Goal: Information Seeking & Learning: Compare options

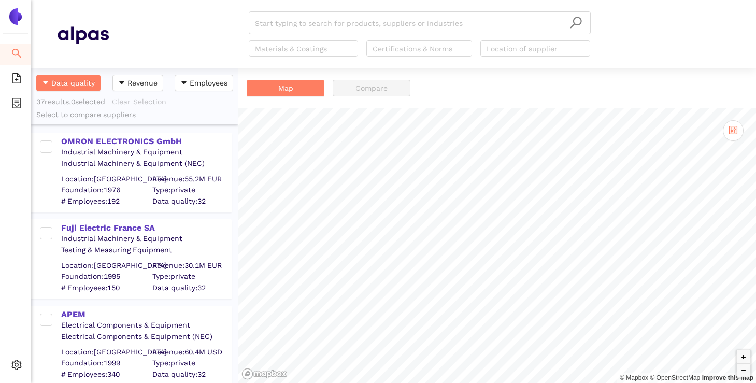
scroll to position [315, 207]
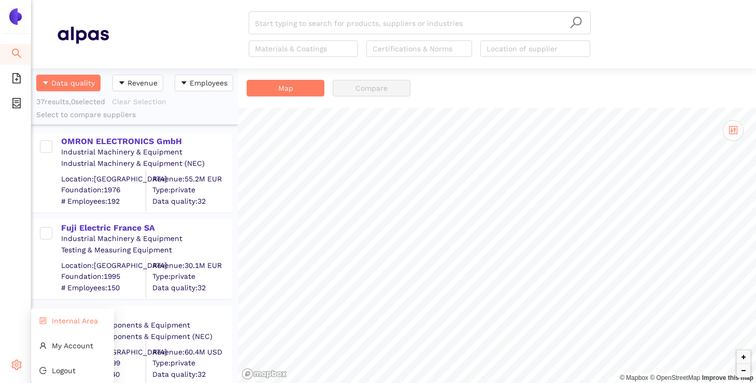
click at [70, 319] on span "Internal Area" at bounding box center [75, 321] width 46 height 8
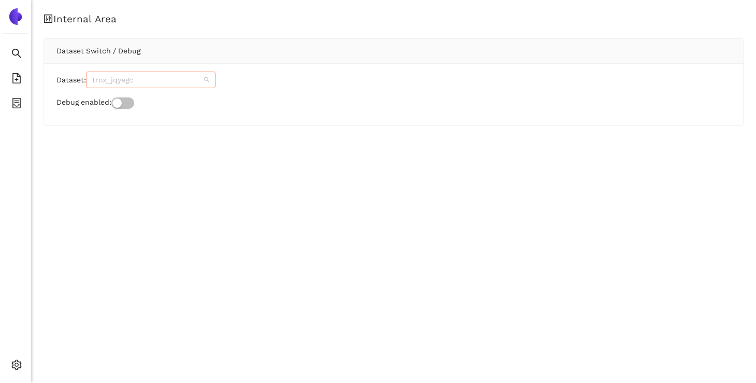
click at [161, 75] on span "trox_jqyegc" at bounding box center [150, 80] width 117 height 16
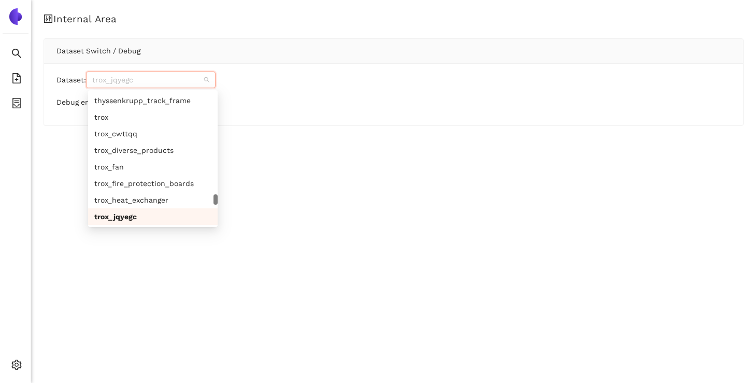
paste input "eberspaecher_cdgfiw"
type input "eberspaecher_cdgfiw"
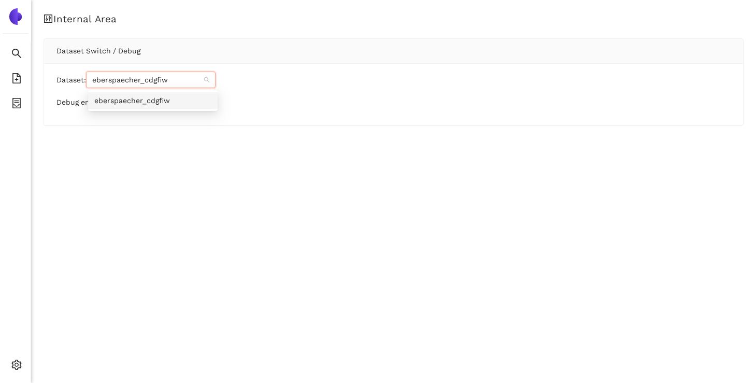
click at [161, 102] on div "eberspaecher_cdgfiw" at bounding box center [152, 100] width 117 height 11
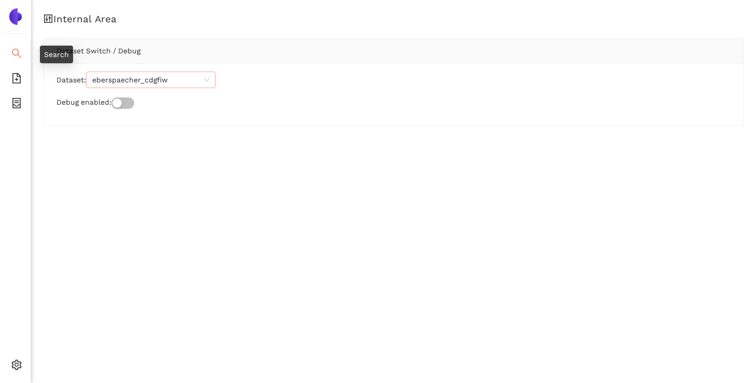
click at [17, 51] on icon "search" at bounding box center [16, 53] width 10 height 10
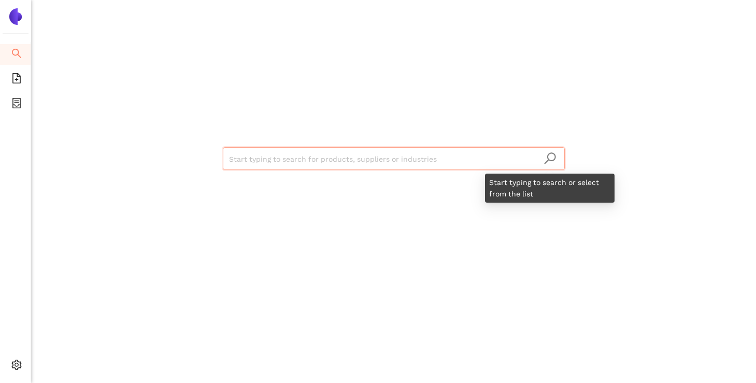
click at [549, 159] on icon "search" at bounding box center [550, 158] width 13 height 13
click at [452, 166] on input "search" at bounding box center [394, 159] width 330 height 23
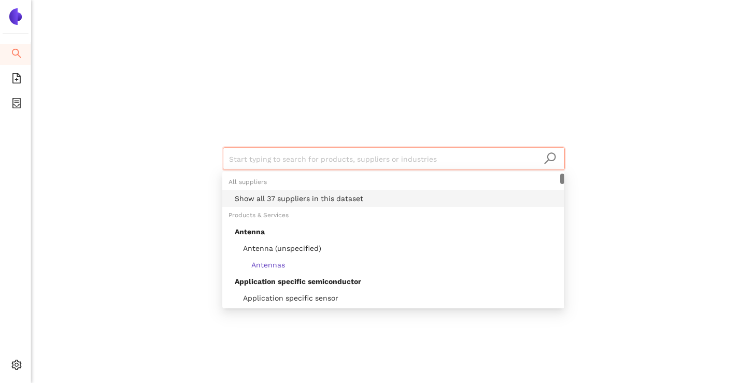
click at [313, 200] on div "Show all 37 suppliers in this dataset" at bounding box center [396, 198] width 323 height 11
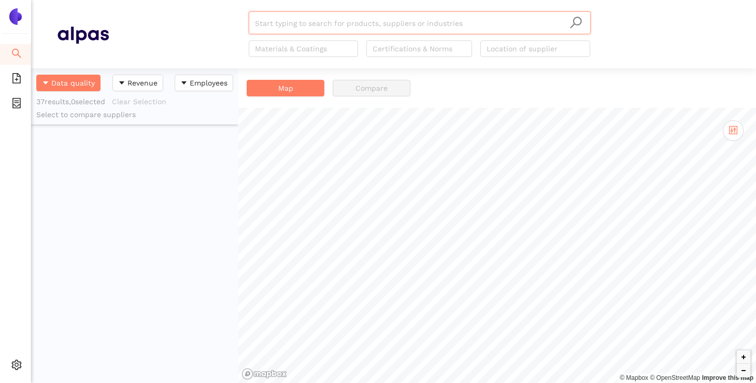
scroll to position [2957, 0]
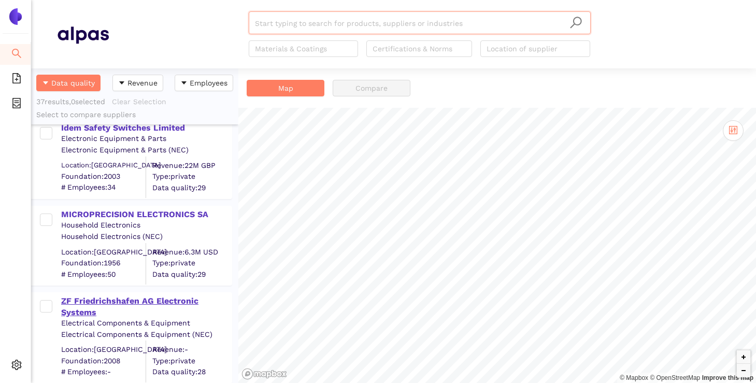
click at [111, 302] on div "ZF Friedrichshafen AG Electronic Systems" at bounding box center [146, 306] width 170 height 23
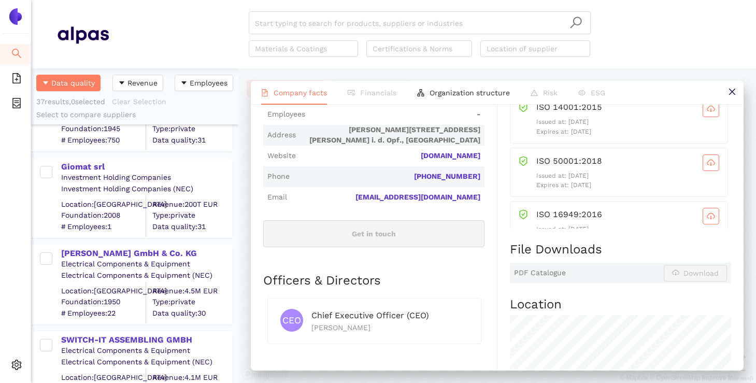
scroll to position [1772, 0]
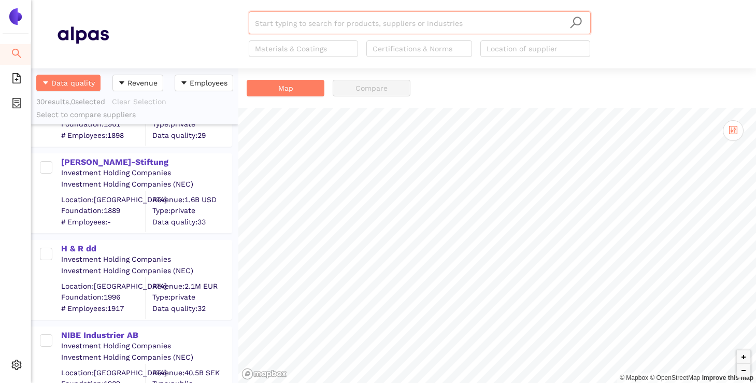
scroll to position [2389, 0]
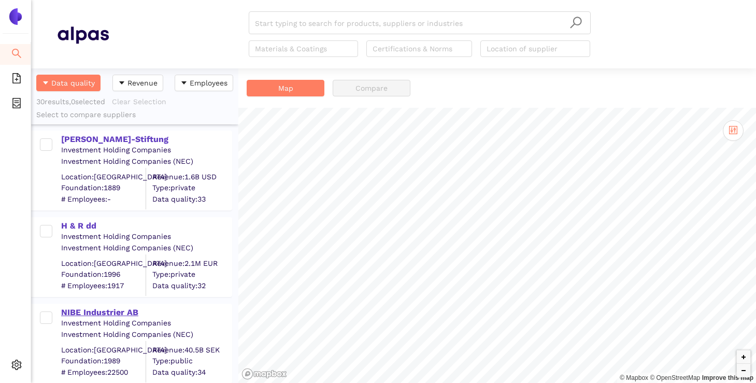
click at [152, 314] on div "NIBE Industrier AB" at bounding box center [146, 312] width 170 height 11
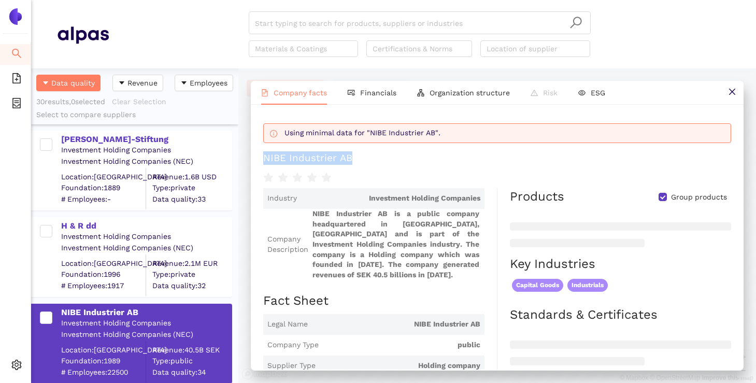
drag, startPoint x: 353, startPoint y: 160, endPoint x: 259, endPoint y: 161, distance: 93.8
click at [259, 161] on div "Using minimal data for "NIBE Industrier AB". NIBE Industrier AB Industry Invest…" at bounding box center [497, 237] width 493 height 265
copy div "NIBE Industrier AB"
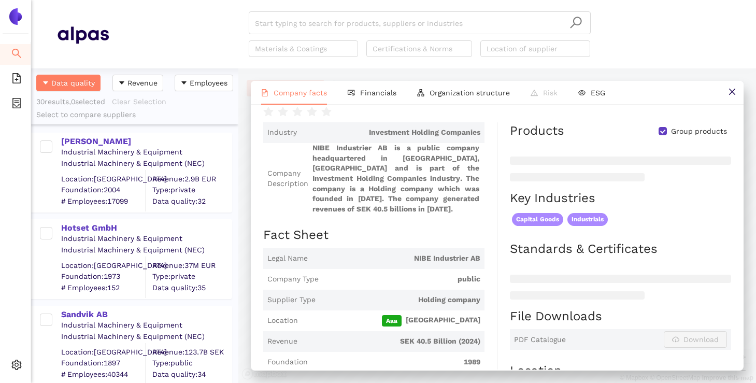
scroll to position [0, 0]
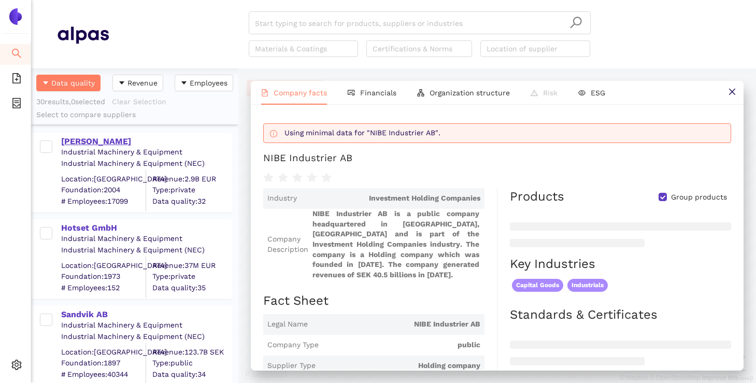
click at [95, 143] on div "[PERSON_NAME]" at bounding box center [146, 141] width 170 height 11
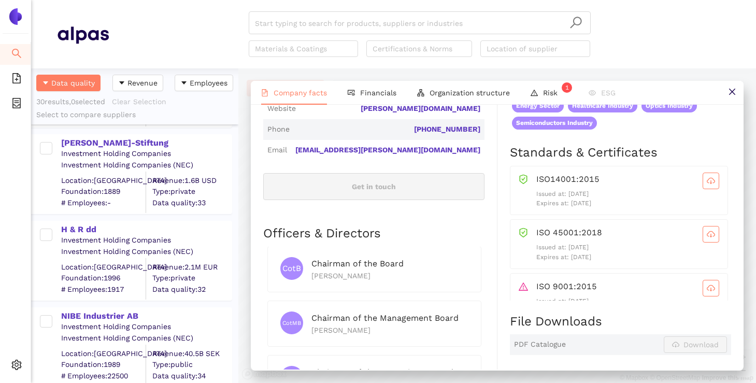
scroll to position [2389, 0]
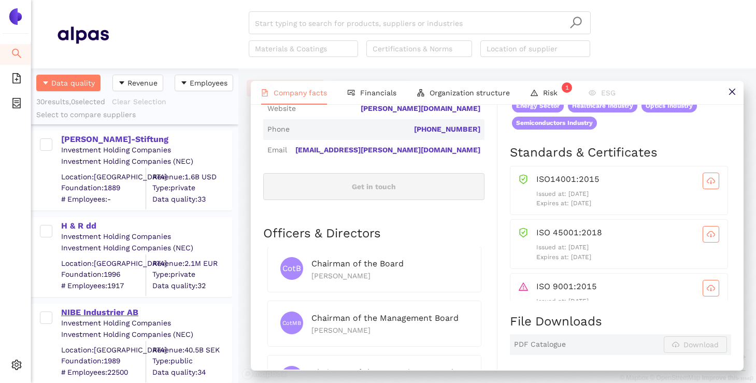
click at [133, 313] on div "NIBE Industrier AB" at bounding box center [146, 312] width 170 height 11
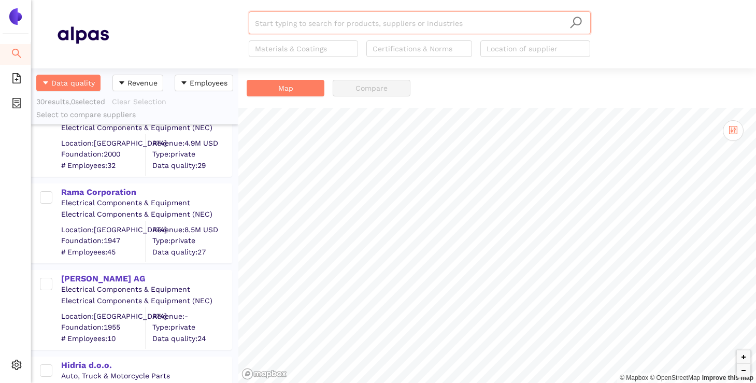
scroll to position [2389, 0]
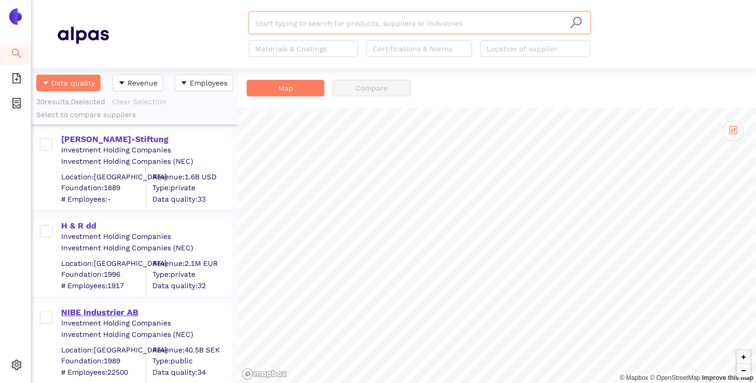
click at [126, 314] on div "NIBE Industrier AB" at bounding box center [146, 312] width 170 height 11
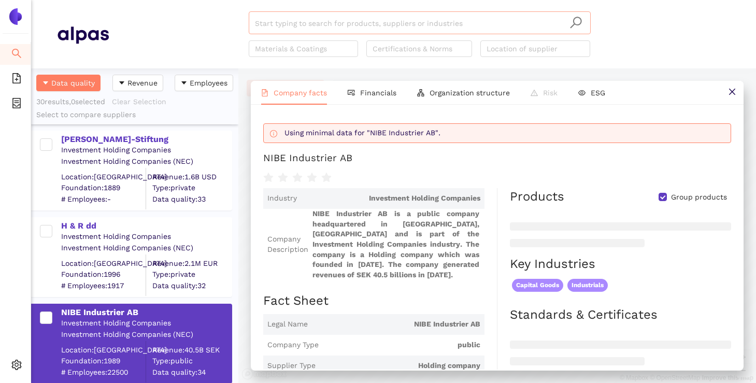
click at [507, 27] on input "search" at bounding box center [420, 23] width 330 height 23
click at [351, 26] on input "search" at bounding box center [420, 23] width 330 height 23
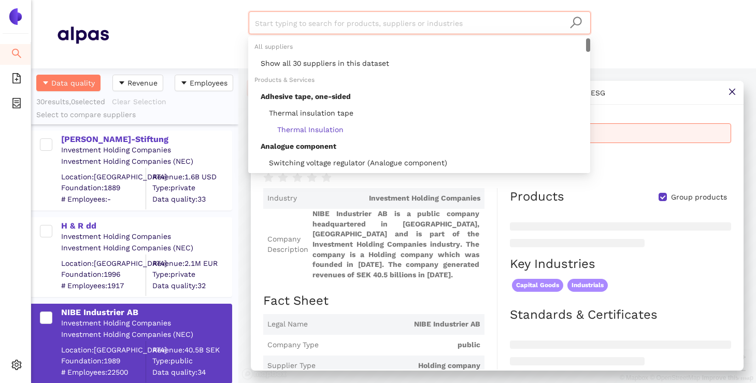
paste input "Jeka GmbH"
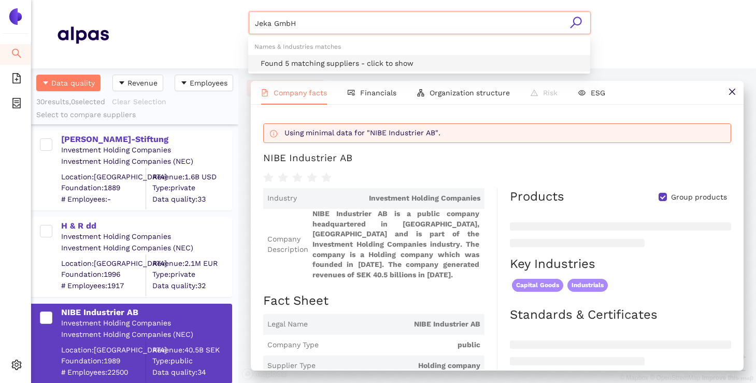
click at [343, 63] on div "Found 5 matching suppliers - click to show" at bounding box center [422, 63] width 323 height 11
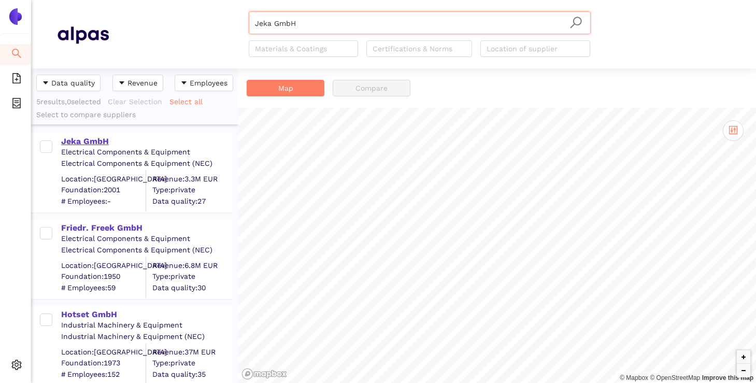
type input "Jeka GmbH"
click at [89, 135] on div "Jeka GmbH" at bounding box center [146, 140] width 170 height 13
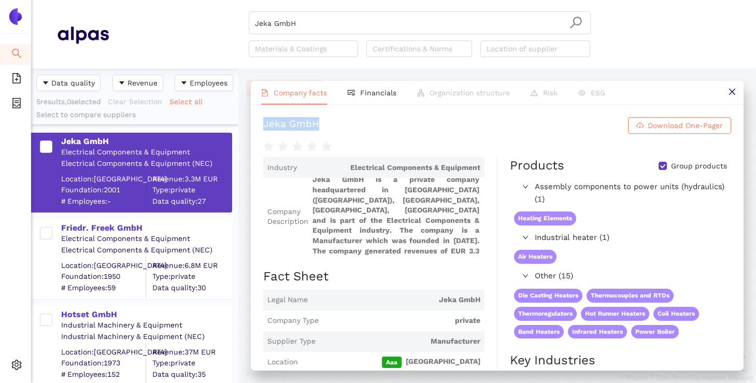
drag, startPoint x: 320, startPoint y: 129, endPoint x: 264, endPoint y: 124, distance: 55.6
click at [264, 124] on h1 "Jeka GmbH Download One-Pager" at bounding box center [497, 125] width 468 height 17
copy div "Jeka GmbH"
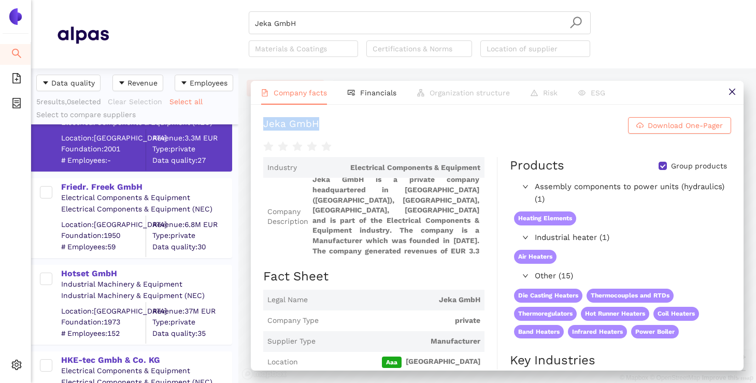
scroll to position [70, 0]
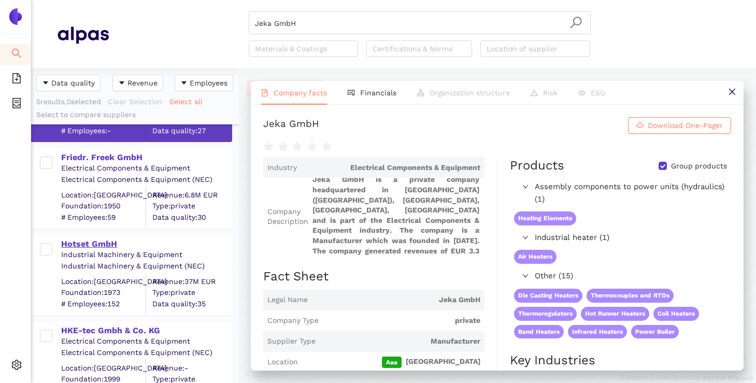
click at [91, 240] on div "Hotset GmbH" at bounding box center [146, 243] width 170 height 11
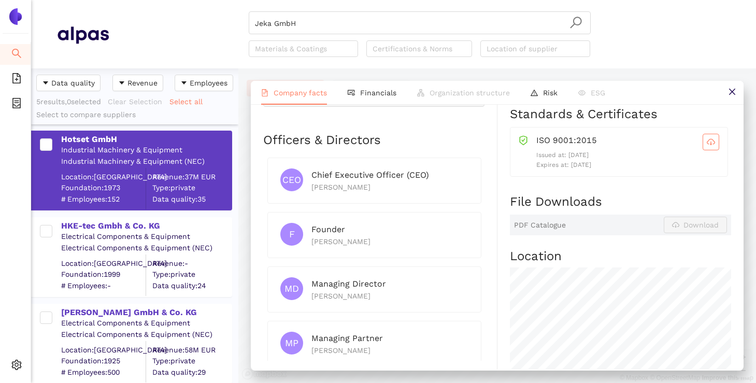
scroll to position [0, 0]
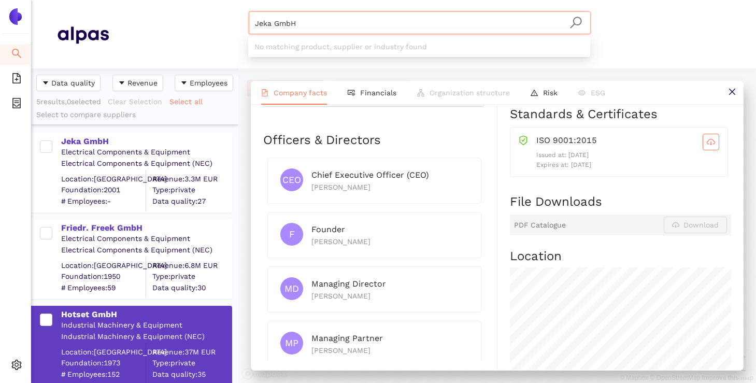
drag, startPoint x: 301, startPoint y: 25, endPoint x: 233, endPoint y: 25, distance: 67.9
click at [233, 25] on div "Jeka GmbH Materials & Coatings Certifications & Norms Location of supplier" at bounding box center [419, 34] width 621 height 46
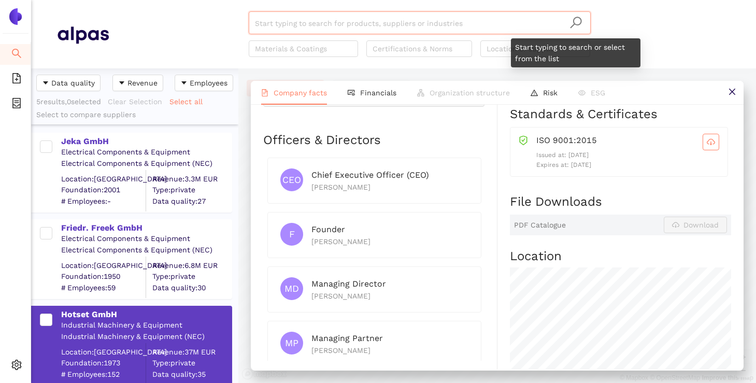
click at [573, 21] on icon "search" at bounding box center [575, 22] width 11 height 11
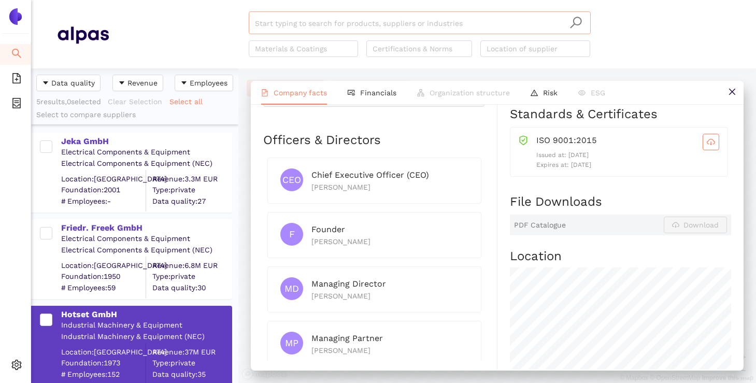
click at [433, 25] on input "search" at bounding box center [420, 23] width 330 height 23
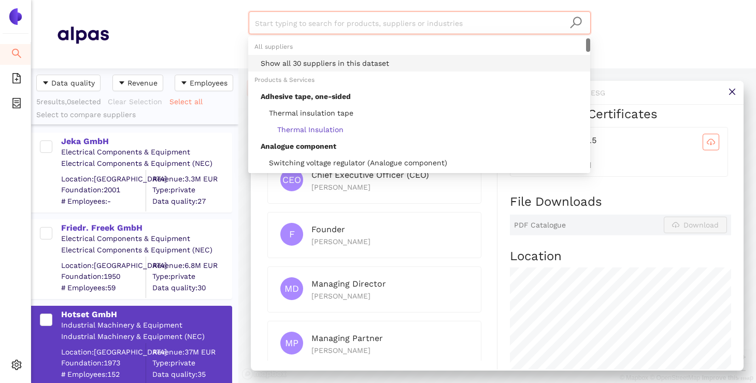
click at [361, 59] on div "Show all 30 suppliers in this dataset" at bounding box center [422, 63] width 323 height 11
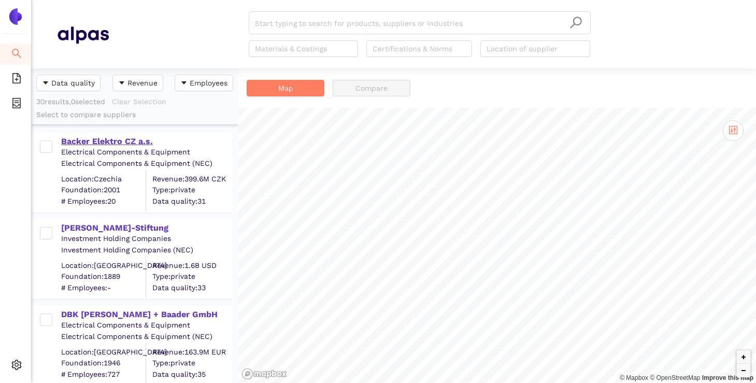
click at [112, 142] on div "Backer Elektro CZ a.s." at bounding box center [146, 141] width 170 height 11
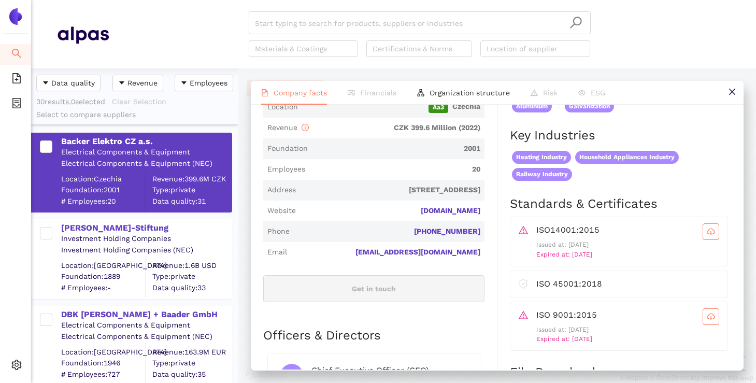
drag, startPoint x: 611, startPoint y: 253, endPoint x: 540, endPoint y: 240, distance: 72.3
click at [540, 240] on div "Issued at: [DATE] Expired at: [DATE]" at bounding box center [627, 250] width 183 height 20
click at [601, 237] on div "ISO14001:2015" at bounding box center [627, 231] width 183 height 17
click at [305, 23] on input "search" at bounding box center [420, 23] width 330 height 23
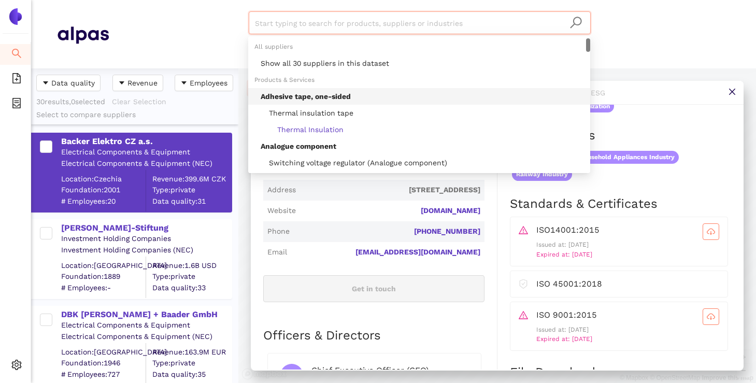
click at [202, 124] on div "Data quality Revenue Employees 30 results, 0 selected Clear Selection Select to…" at bounding box center [134, 96] width 207 height 56
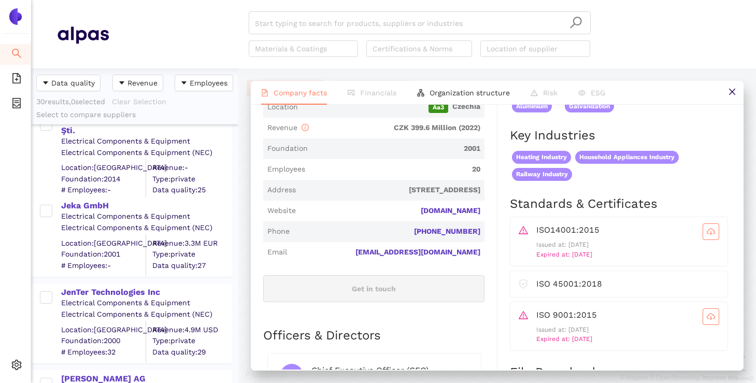
scroll to position [1361, 0]
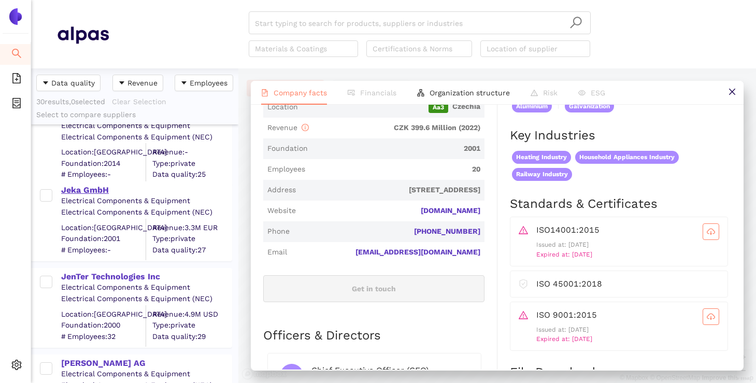
click at [79, 186] on div "Jeka GmbH" at bounding box center [146, 190] width 170 height 11
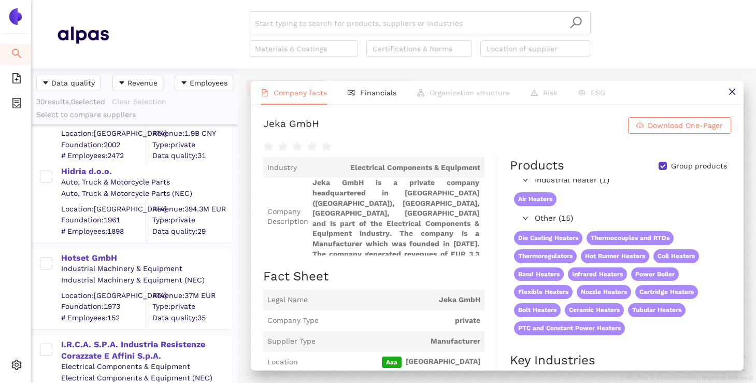
scroll to position [1057, 0]
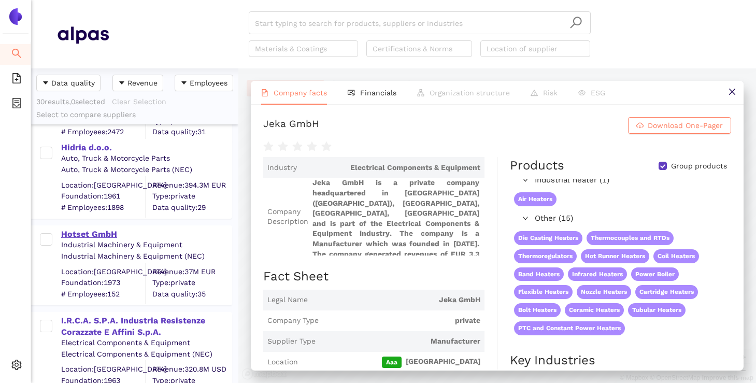
click at [99, 236] on div "Hotset GmbH" at bounding box center [146, 234] width 170 height 11
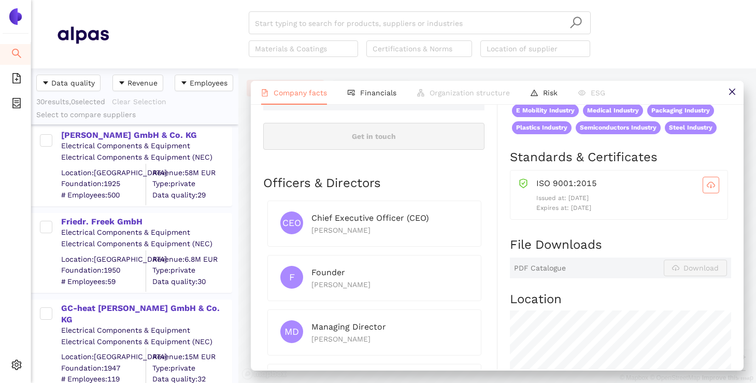
scroll to position [9, 0]
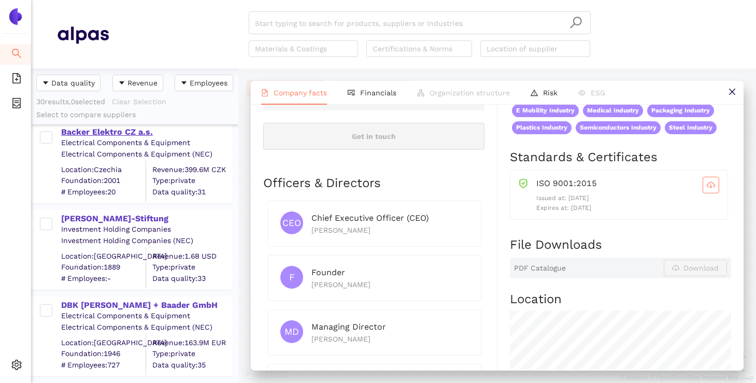
click at [99, 126] on div "Backer Elektro CZ a.s." at bounding box center [146, 131] width 170 height 11
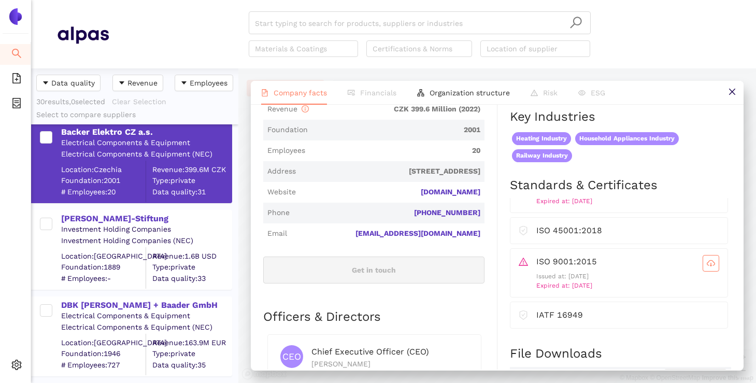
scroll to position [295, 0]
click at [705, 263] on span "cloud-download" at bounding box center [711, 263] width 16 height 8
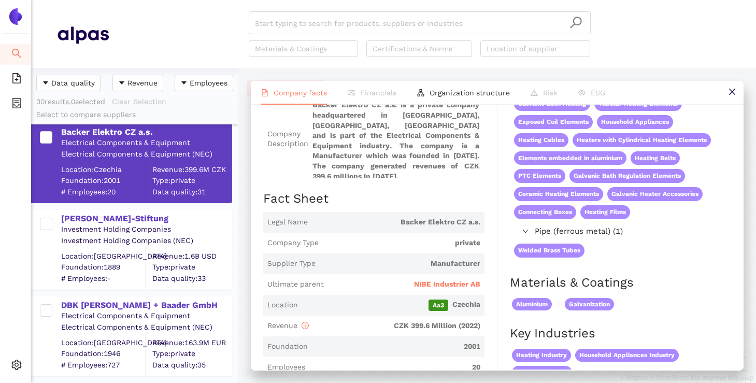
scroll to position [79, 0]
click at [429, 278] on span "NIBE Industrier AB" at bounding box center [447, 283] width 66 height 10
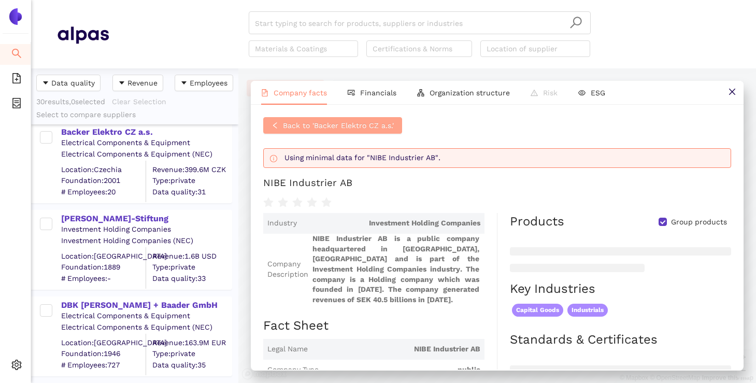
click at [310, 122] on span "Back to 'Backer Elektro CZ a.s.'" at bounding box center [338, 125] width 111 height 11
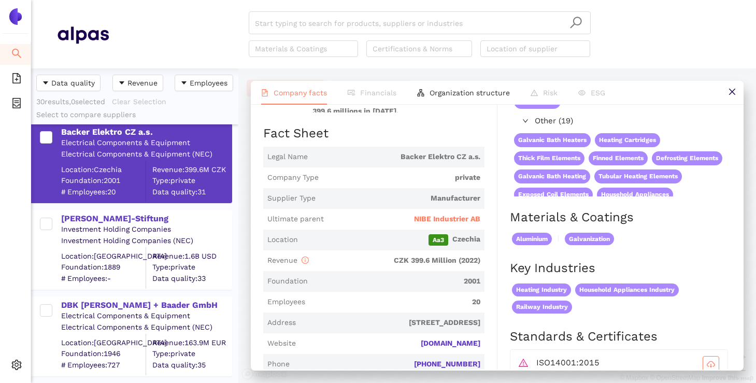
scroll to position [161, 0]
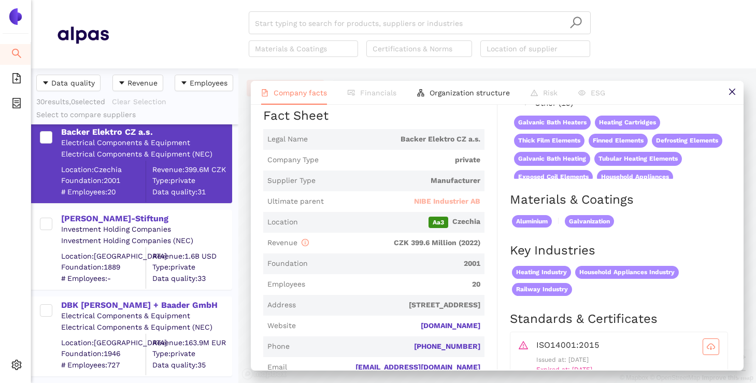
click at [435, 196] on span "NIBE Industrier AB" at bounding box center [447, 201] width 66 height 10
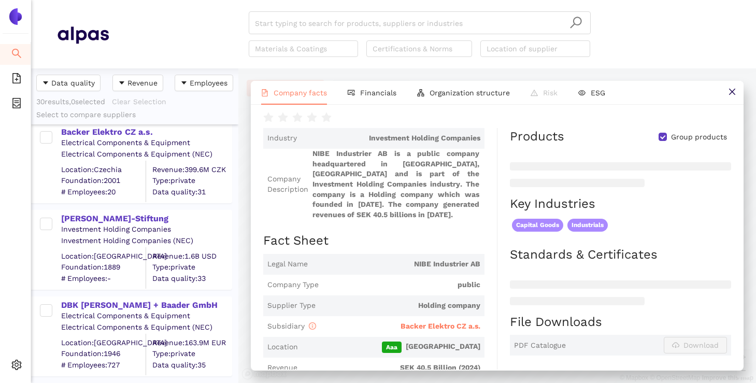
scroll to position [0, 0]
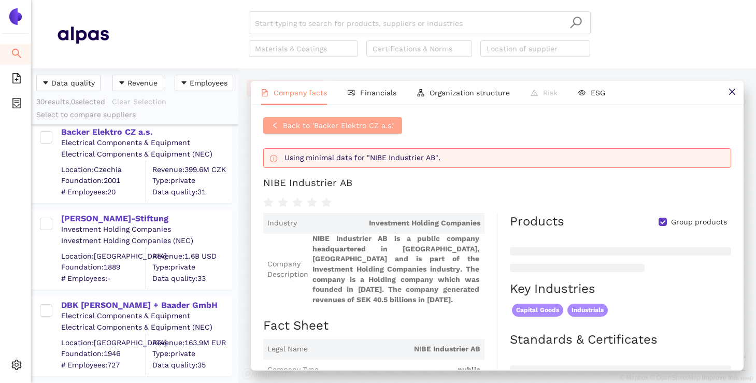
click at [295, 125] on span "Back to 'Backer Elektro CZ a.s.'" at bounding box center [338, 125] width 111 height 11
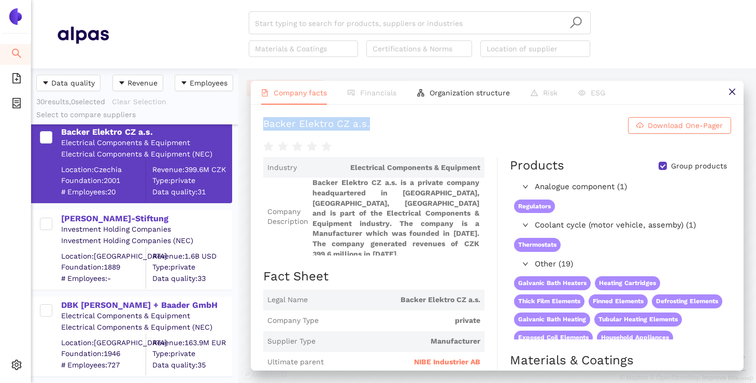
drag, startPoint x: 374, startPoint y: 124, endPoint x: 265, endPoint y: 130, distance: 108.5
click at [265, 130] on h1 "Backer Elektro CZ a.s. Download One-Pager" at bounding box center [497, 125] width 468 height 17
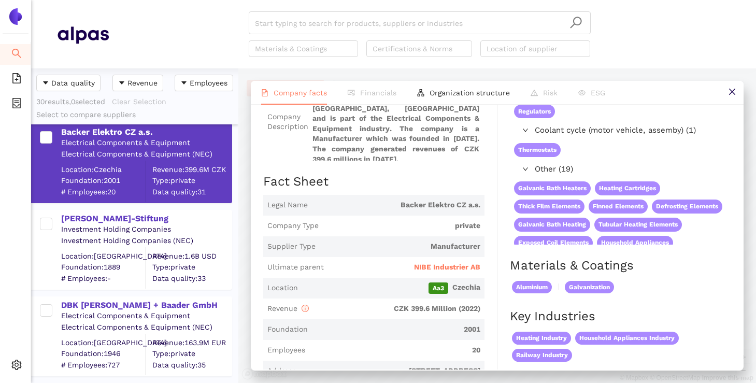
scroll to position [96, 0]
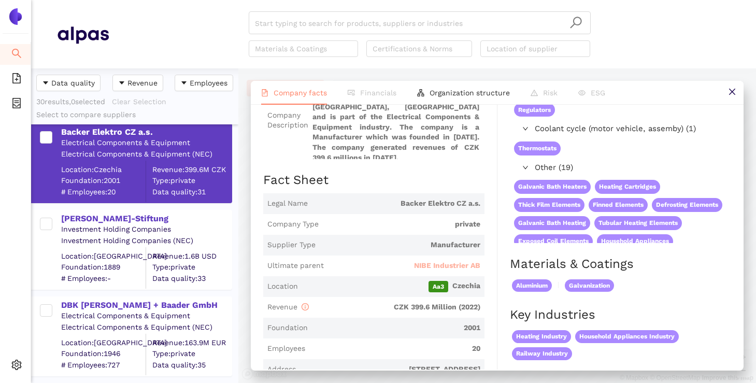
click at [438, 261] on span "NIBE Industrier AB" at bounding box center [447, 266] width 66 height 10
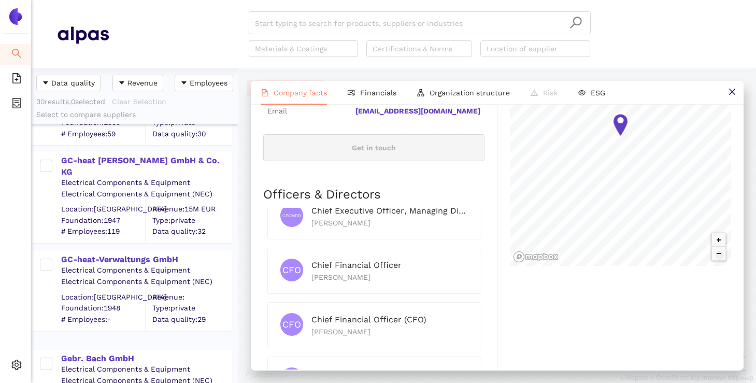
scroll to position [414, 0]
click at [157, 160] on div "GC-heat [PERSON_NAME] GmbH & Co. KG" at bounding box center [146, 165] width 170 height 23
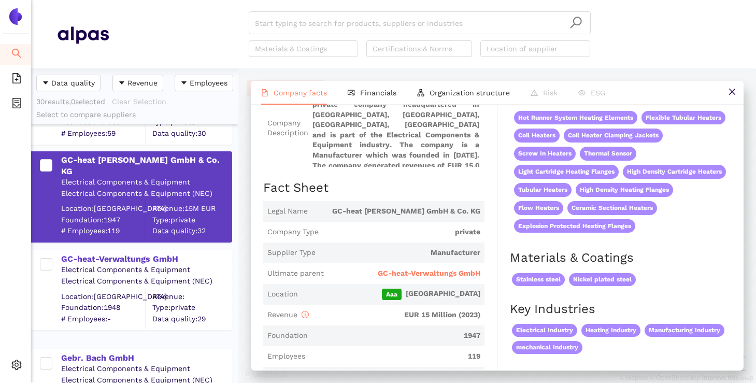
scroll to position [93, 0]
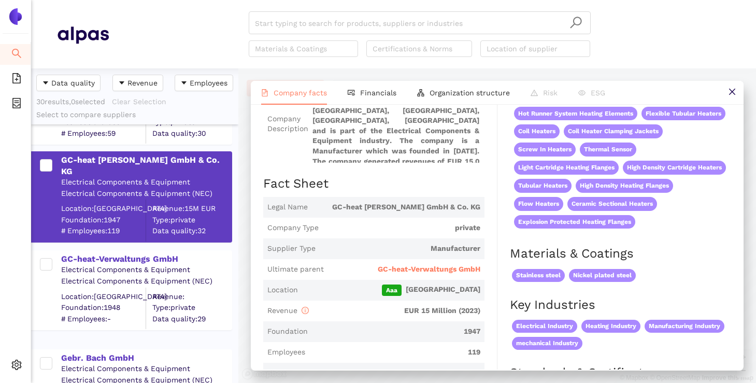
click at [391, 264] on span "GC-heat-Verwaltungs GmbH" at bounding box center [429, 269] width 103 height 10
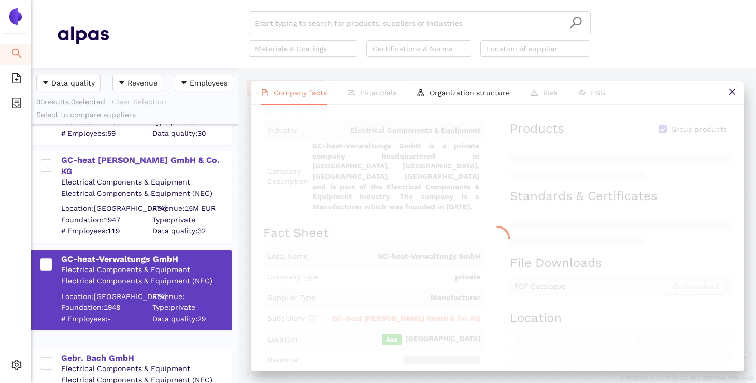
scroll to position [0, 0]
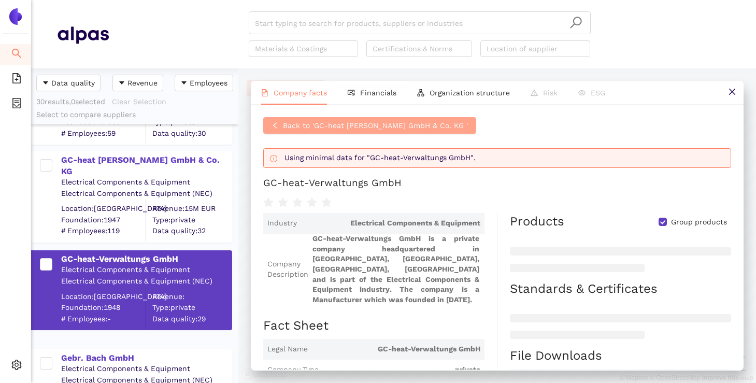
click at [347, 123] on span "Back to 'GC-heat [PERSON_NAME] GmbH & Co. KG '" at bounding box center [375, 125] width 185 height 11
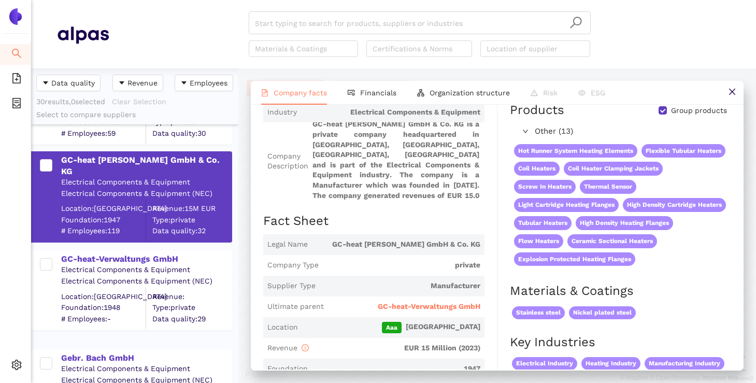
scroll to position [72, 0]
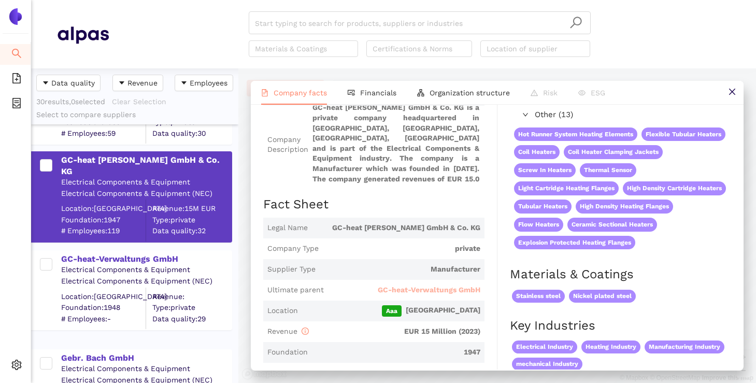
click at [411, 292] on span "GC-heat-Verwaltungs GmbH" at bounding box center [429, 290] width 103 height 10
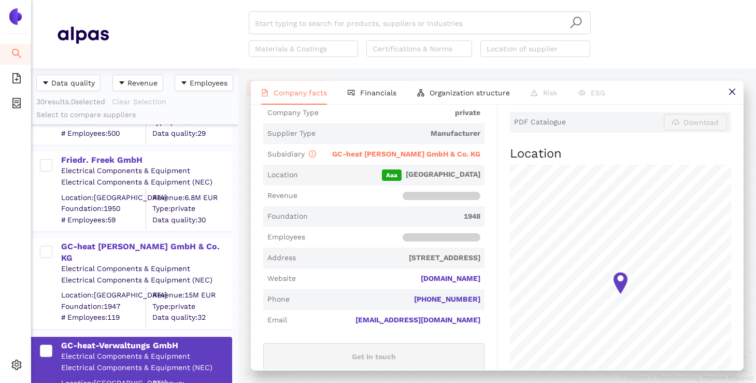
scroll to position [324, 0]
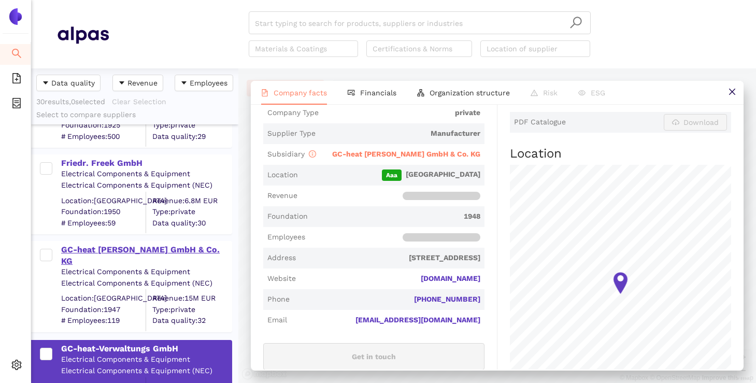
click at [126, 247] on div "GC-heat [PERSON_NAME] GmbH & Co. KG" at bounding box center [146, 255] width 170 height 23
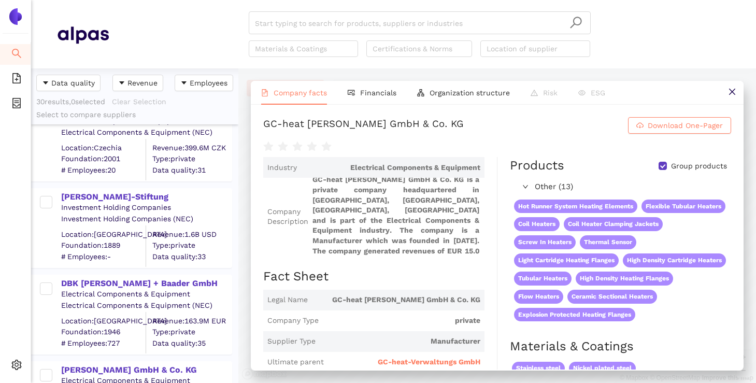
scroll to position [0, 0]
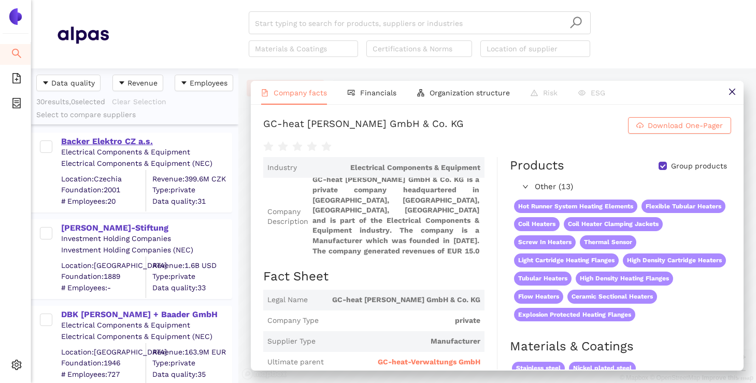
click at [115, 137] on div "Backer Elektro CZ a.s." at bounding box center [146, 141] width 170 height 11
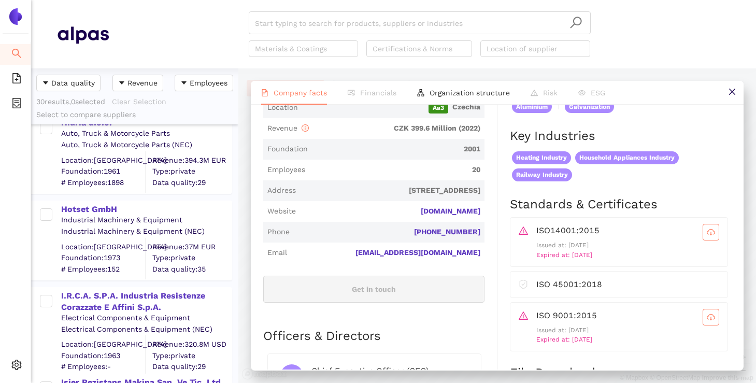
scroll to position [1083, 0]
click at [95, 206] on div "Hotset GmbH" at bounding box center [146, 208] width 170 height 11
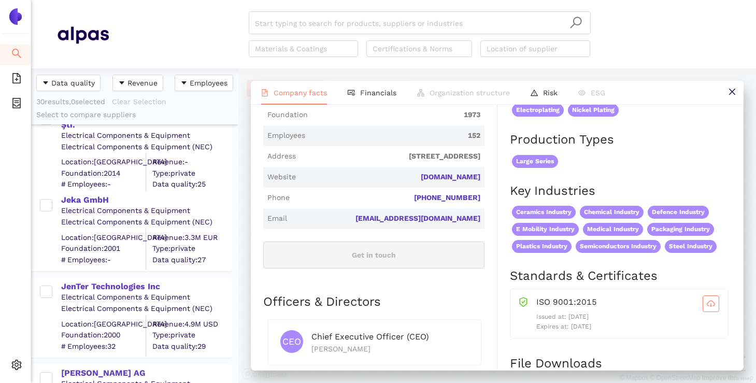
scroll to position [1353, 0]
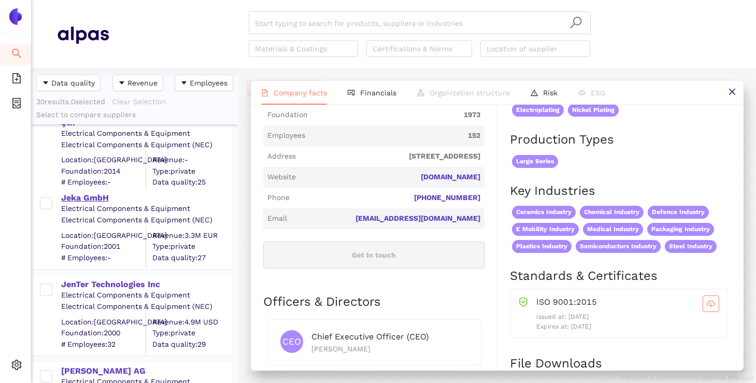
click at [91, 195] on div "Jeka GmbH" at bounding box center [146, 197] width 170 height 11
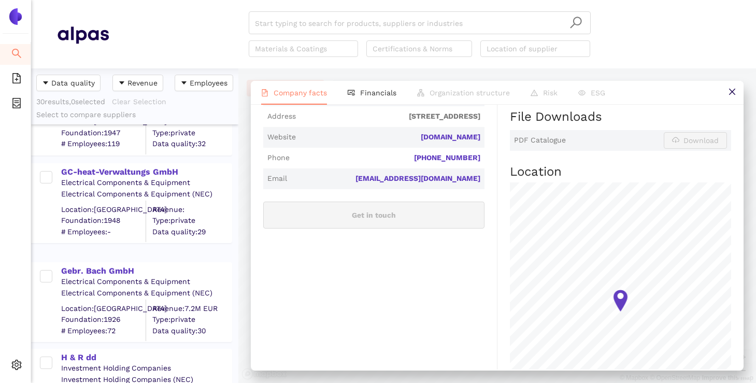
scroll to position [549, 0]
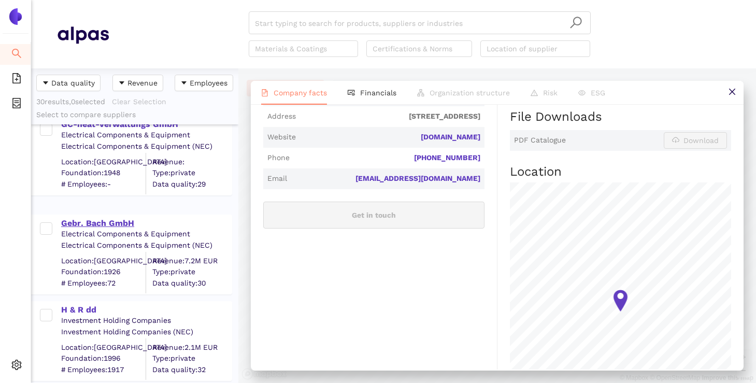
click at [115, 225] on div "Gebr. Bach GmbH" at bounding box center [146, 223] width 170 height 11
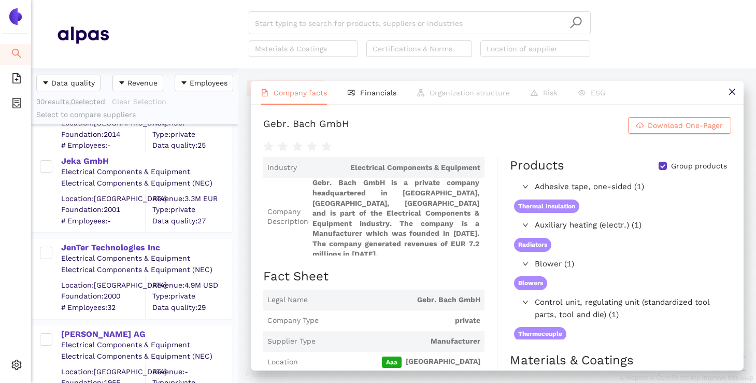
scroll to position [1396, 0]
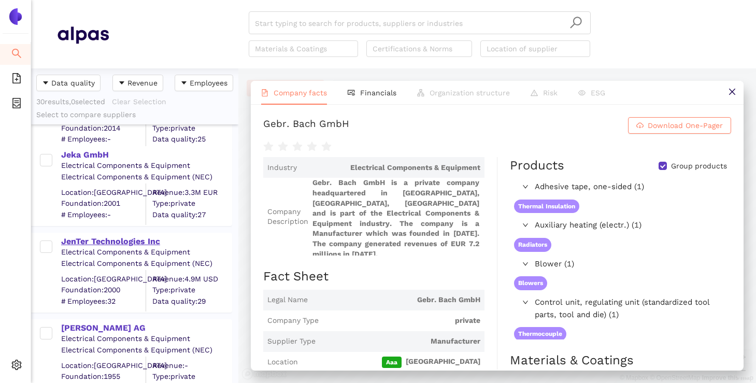
click at [144, 245] on div "JenTer Technologies Inc" at bounding box center [146, 241] width 170 height 11
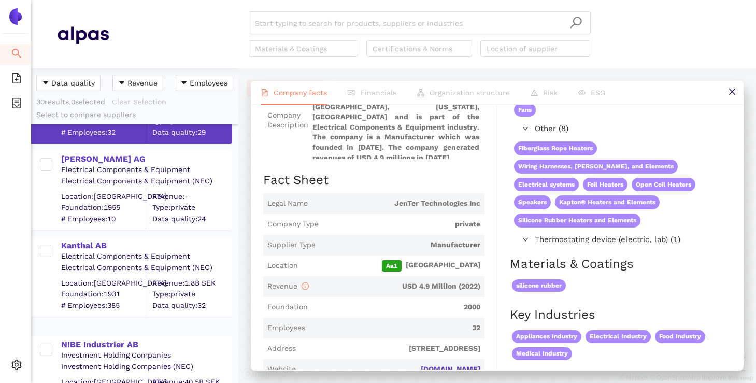
scroll to position [1568, 0]
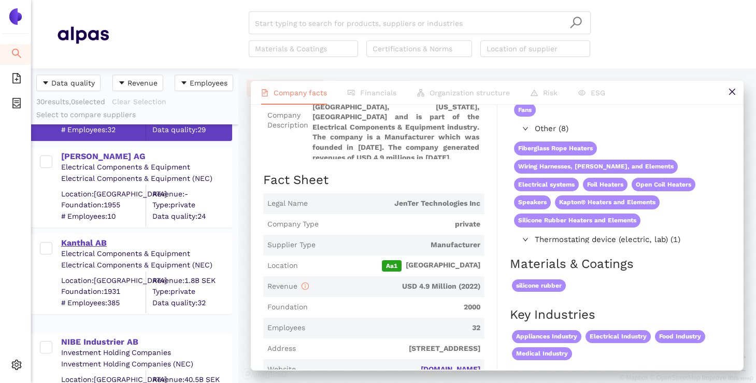
click at [90, 241] on div "Kanthal AB" at bounding box center [146, 242] width 170 height 11
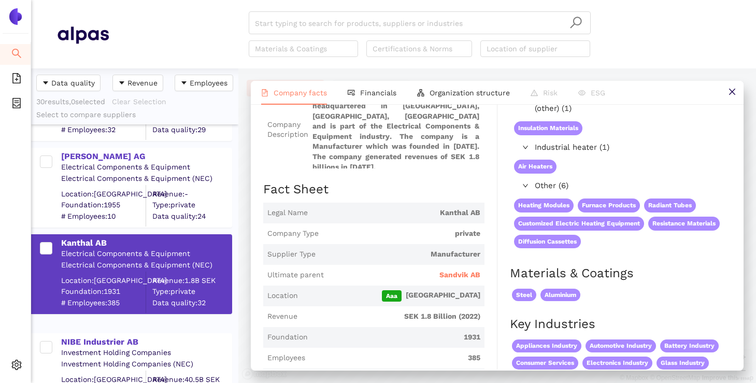
scroll to position [93, 0]
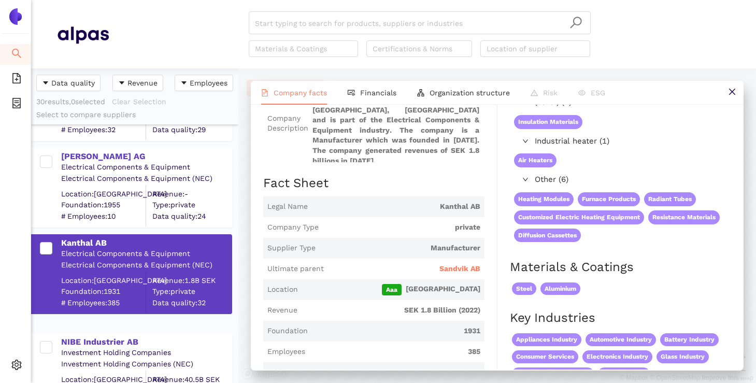
click at [527, 179] on icon "right" at bounding box center [525, 179] width 5 height 3
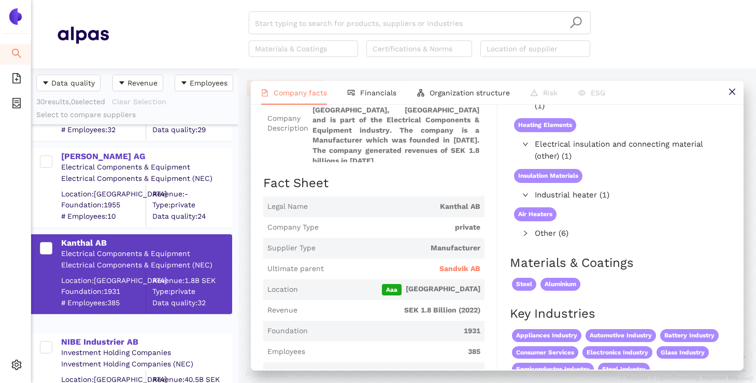
scroll to position [0, 0]
click at [525, 196] on icon "right" at bounding box center [525, 194] width 5 height 3
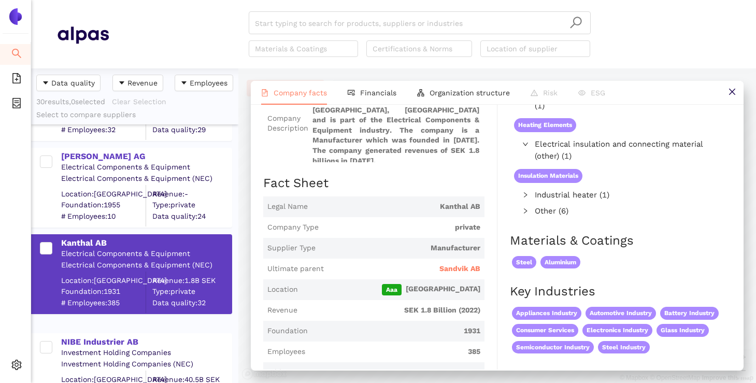
click at [524, 147] on icon "right" at bounding box center [525, 144] width 6 height 6
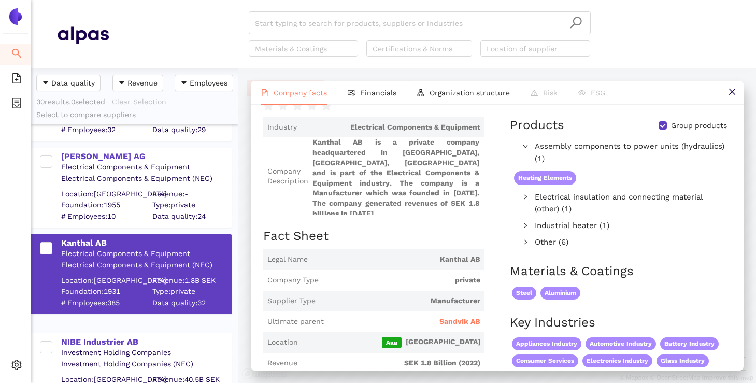
scroll to position [35, 0]
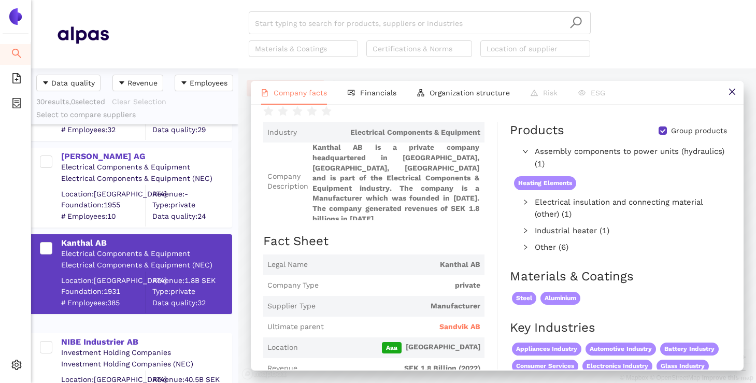
click at [525, 149] on icon "right" at bounding box center [525, 151] width 6 height 6
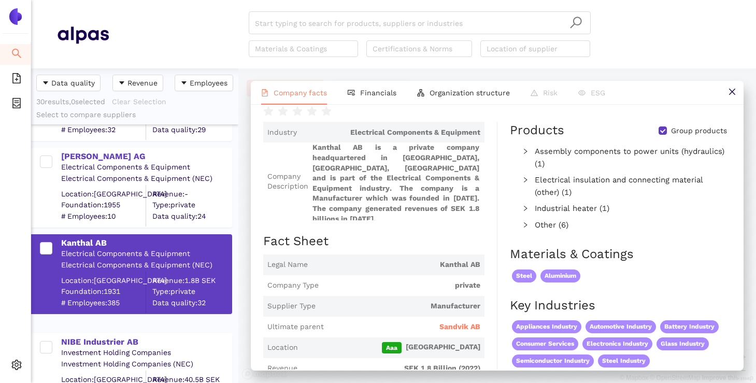
click at [524, 154] on icon "right" at bounding box center [525, 151] width 6 height 6
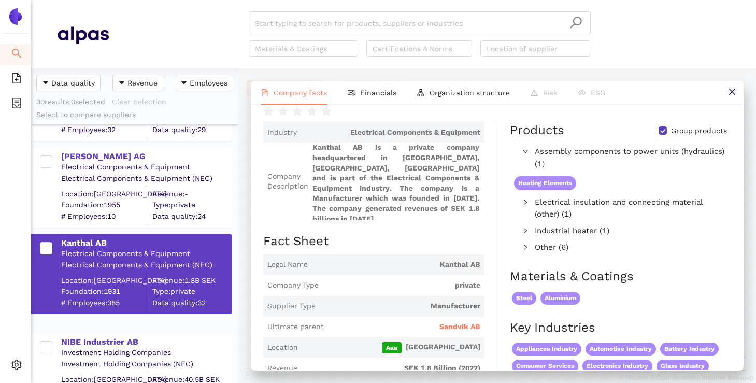
click at [533, 204] on div at bounding box center [528, 202] width 12 height 12
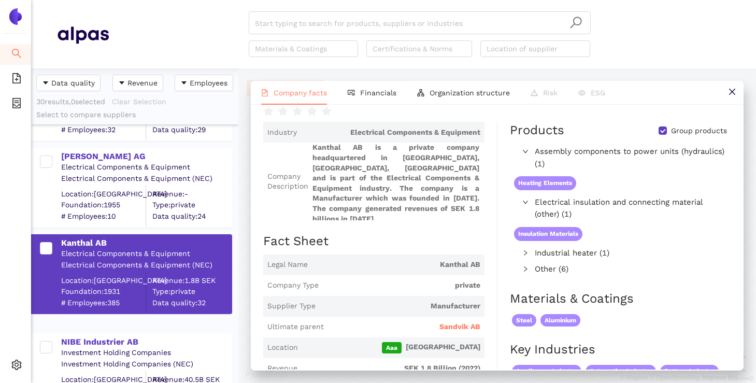
click at [531, 255] on div at bounding box center [528, 253] width 12 height 12
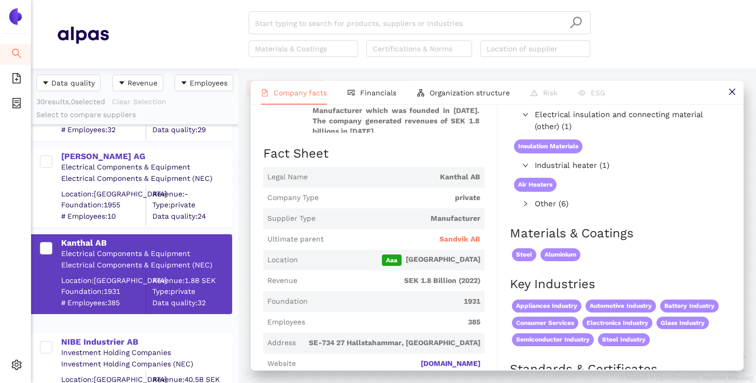
scroll to position [123, 0]
click at [525, 204] on icon "right" at bounding box center [525, 203] width 6 height 6
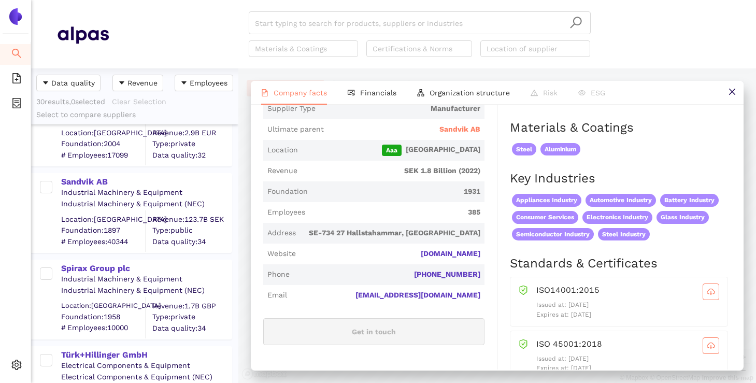
scroll to position [2085, 0]
click at [104, 277] on div "Industrial Machinery & Equipment" at bounding box center [146, 281] width 170 height 10
click at [104, 263] on div "Spirax Group plc" at bounding box center [146, 268] width 170 height 13
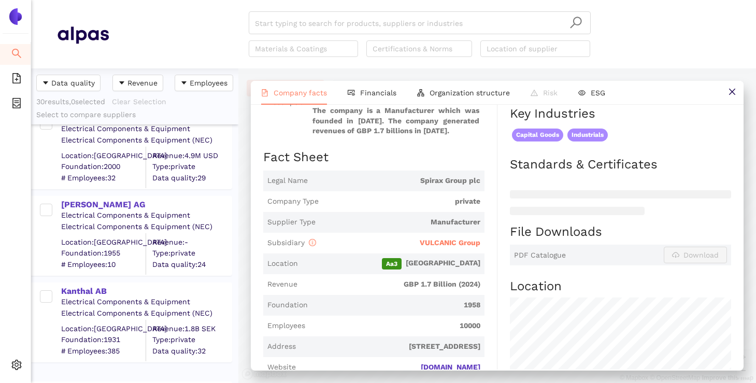
scroll to position [1530, 0]
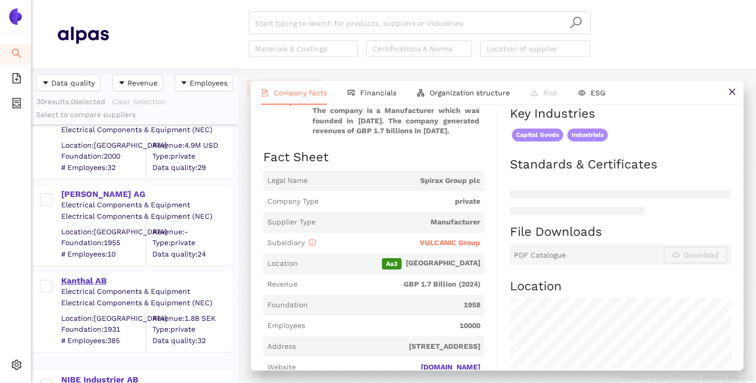
click at [93, 284] on div "Kanthal AB" at bounding box center [146, 280] width 170 height 11
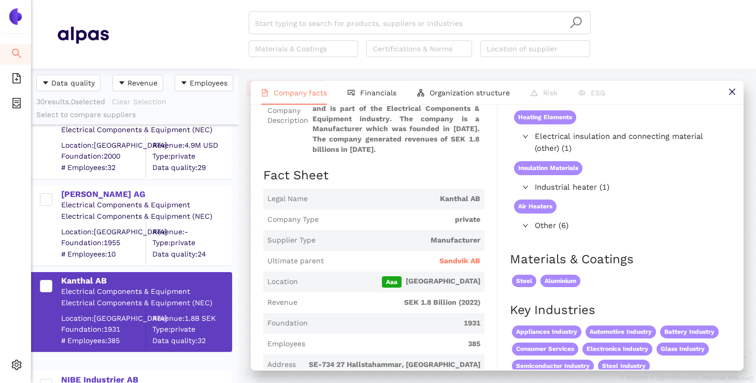
scroll to position [124, 0]
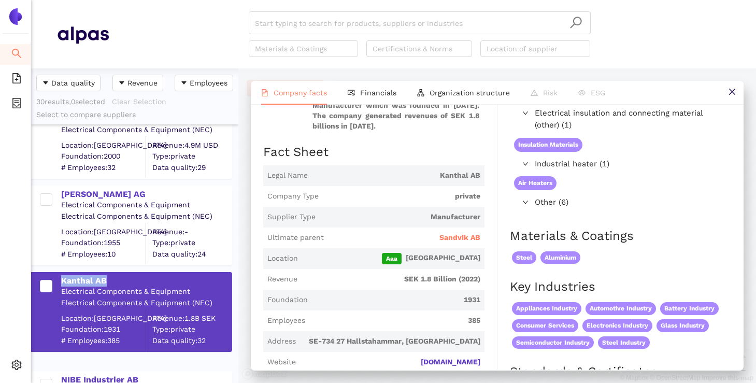
drag, startPoint x: 115, startPoint y: 279, endPoint x: 53, endPoint y: 280, distance: 61.2
click at [53, 280] on div "Kanthal AB Electrical Components & Equipment Electrical Components & Equipment …" at bounding box center [137, 312] width 189 height 78
copy div "Kanthal AB"
